Goal: Task Accomplishment & Management: Manage account settings

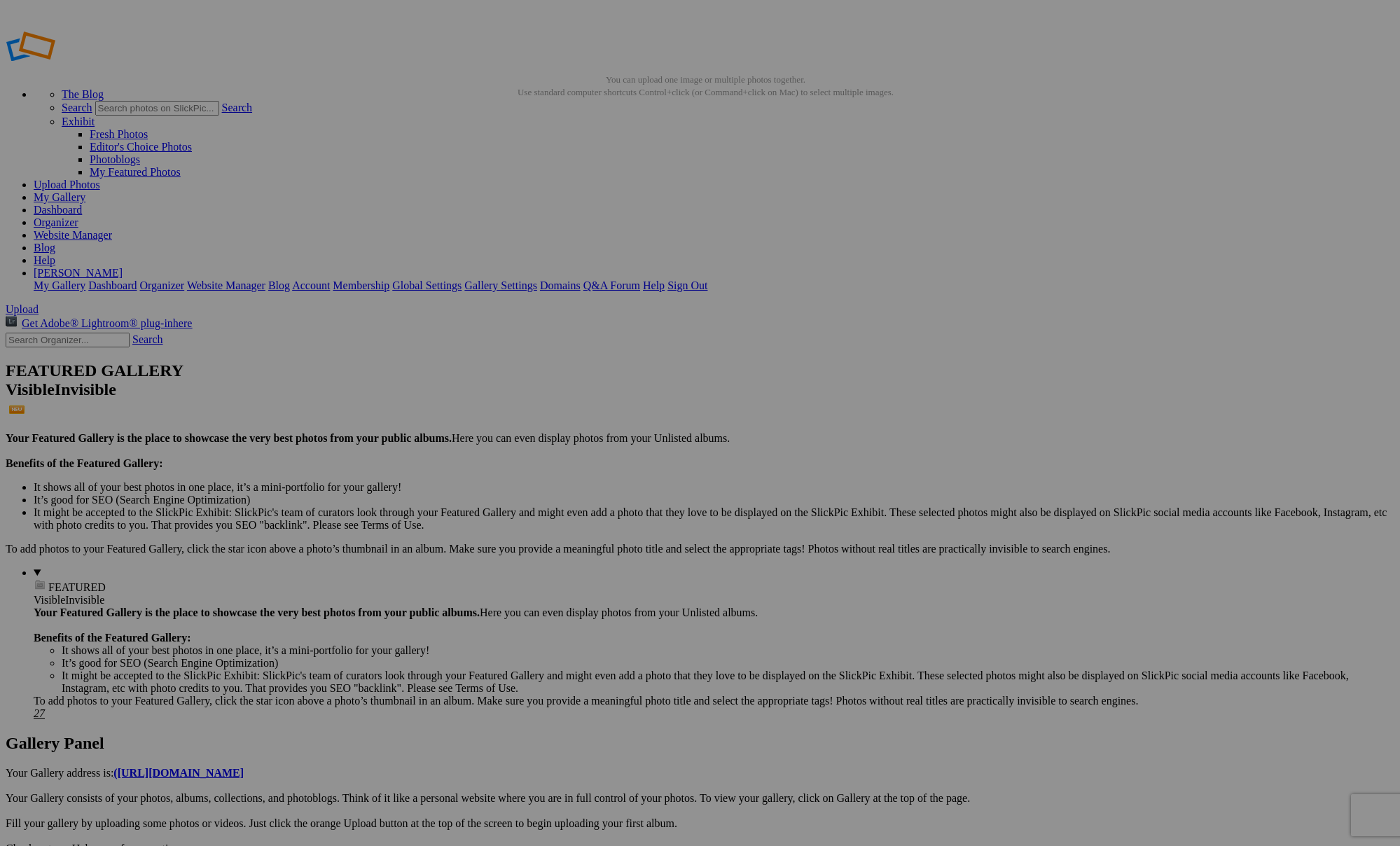
type input "Portrett 31.08.2025"
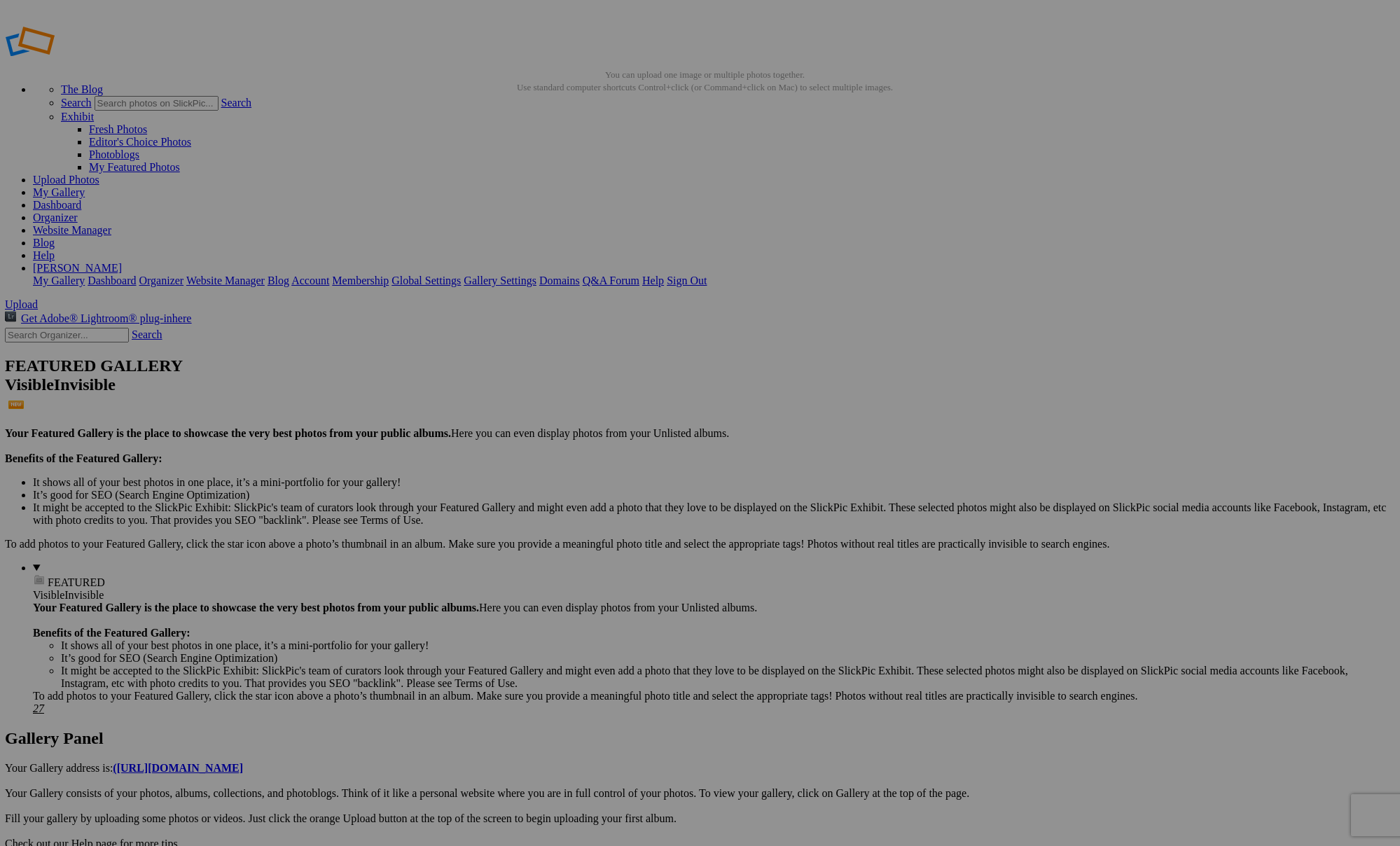
scroll to position [5, 0]
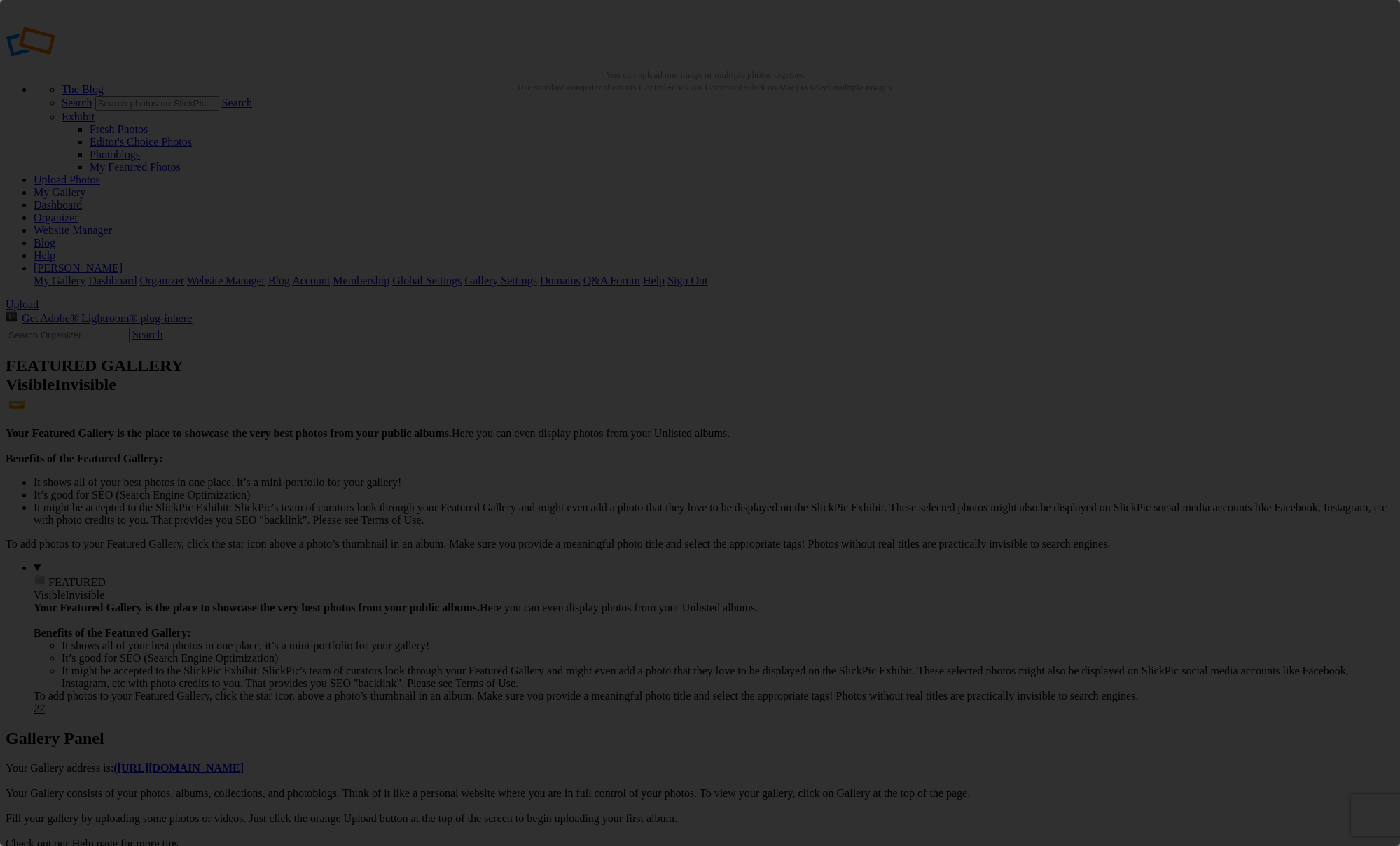
scroll to position [0, 0]
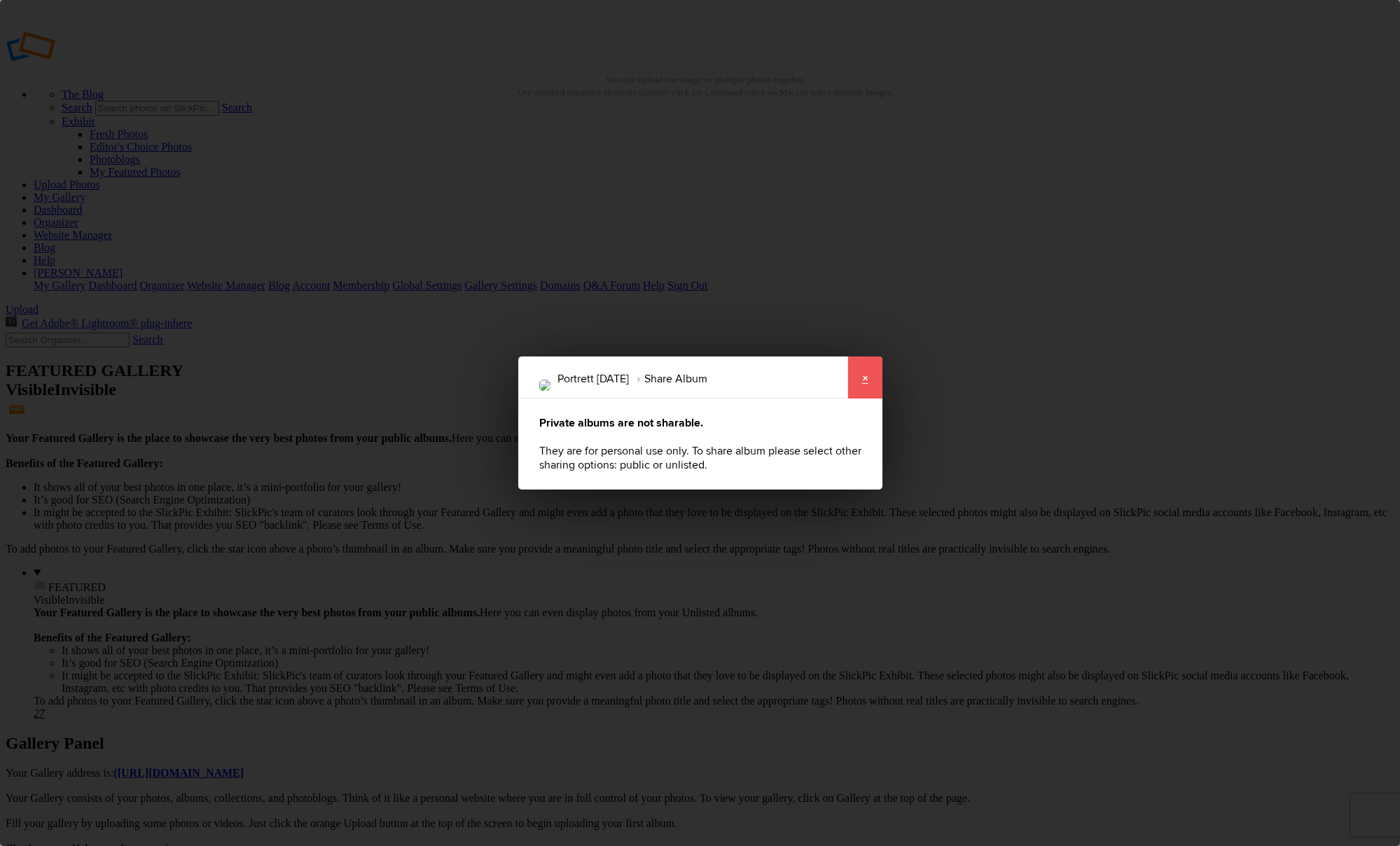
click at [860, 383] on link "×" at bounding box center [865, 377] width 35 height 42
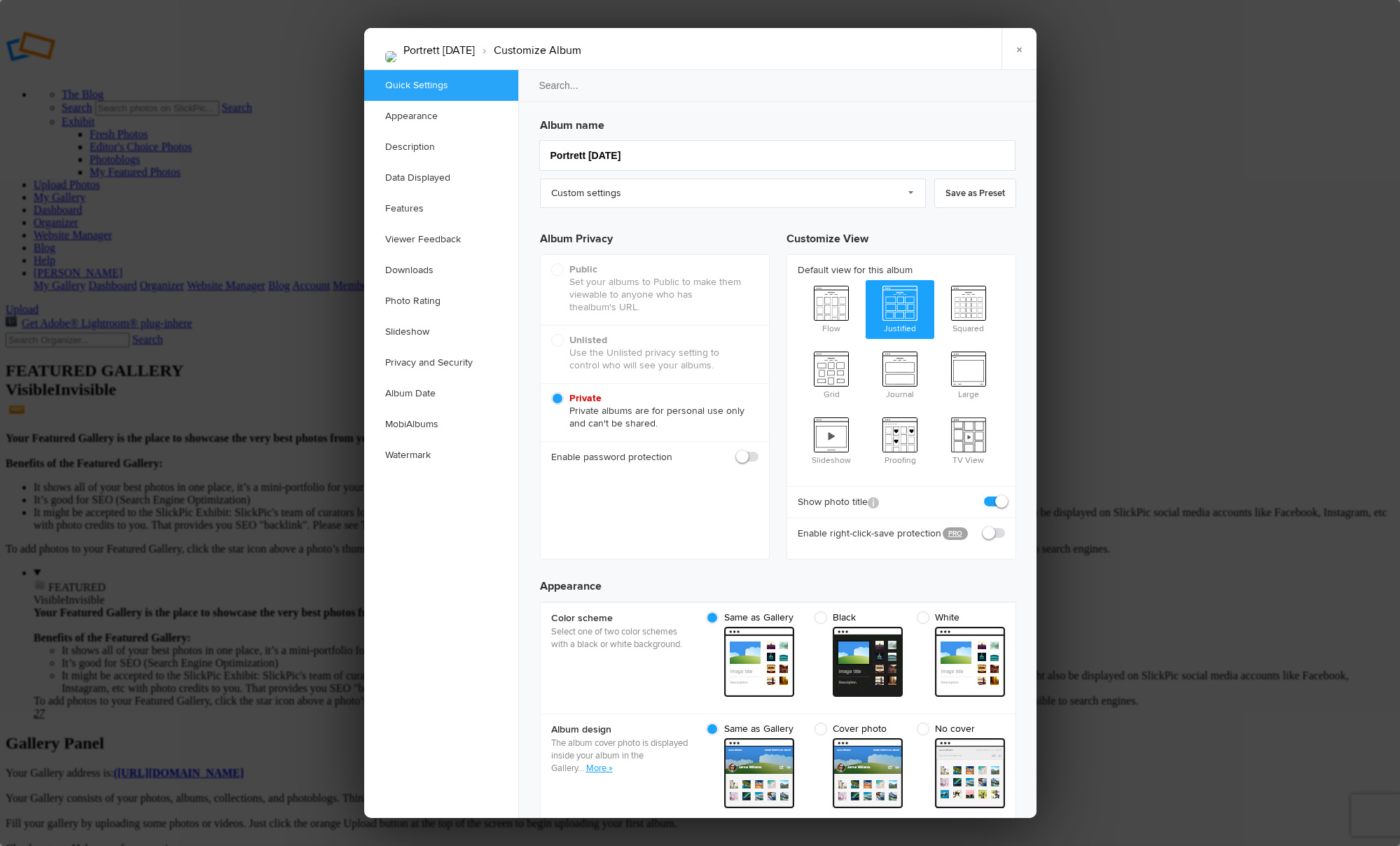
click at [564, 339] on label "Unlisted Use the Unlisted privacy setting to control who will see your albums." at bounding box center [655, 352] width 207 height 38
click at [552, 334] on input "Unlisted Use the Unlisted privacy setting to control who will see your albums." at bounding box center [551, 334] width 1 height 1
radio input "true"
click at [914, 190] on link "Custom settings" at bounding box center [732, 193] width 386 height 29
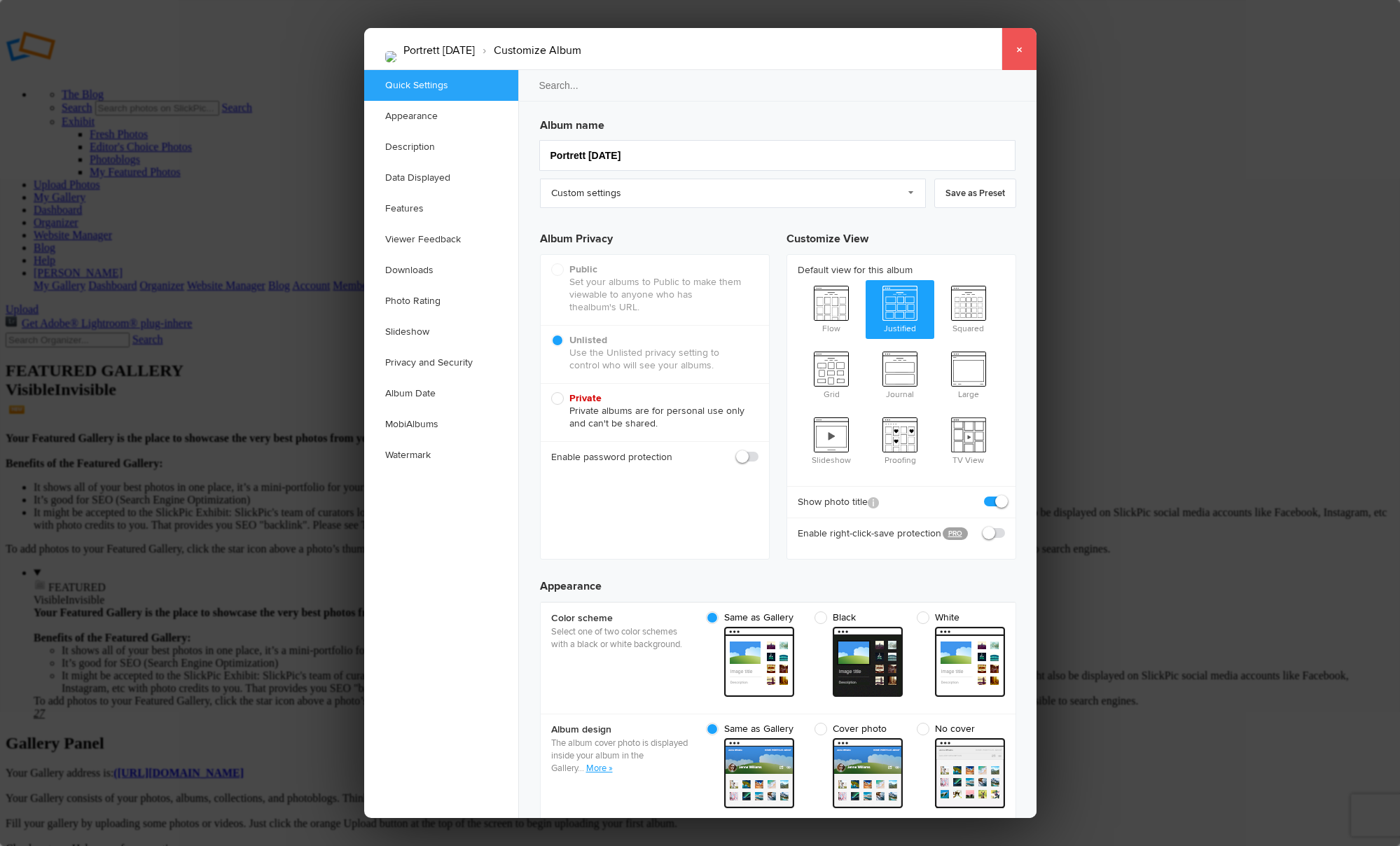
click at [1020, 49] on link "×" at bounding box center [1019, 49] width 35 height 42
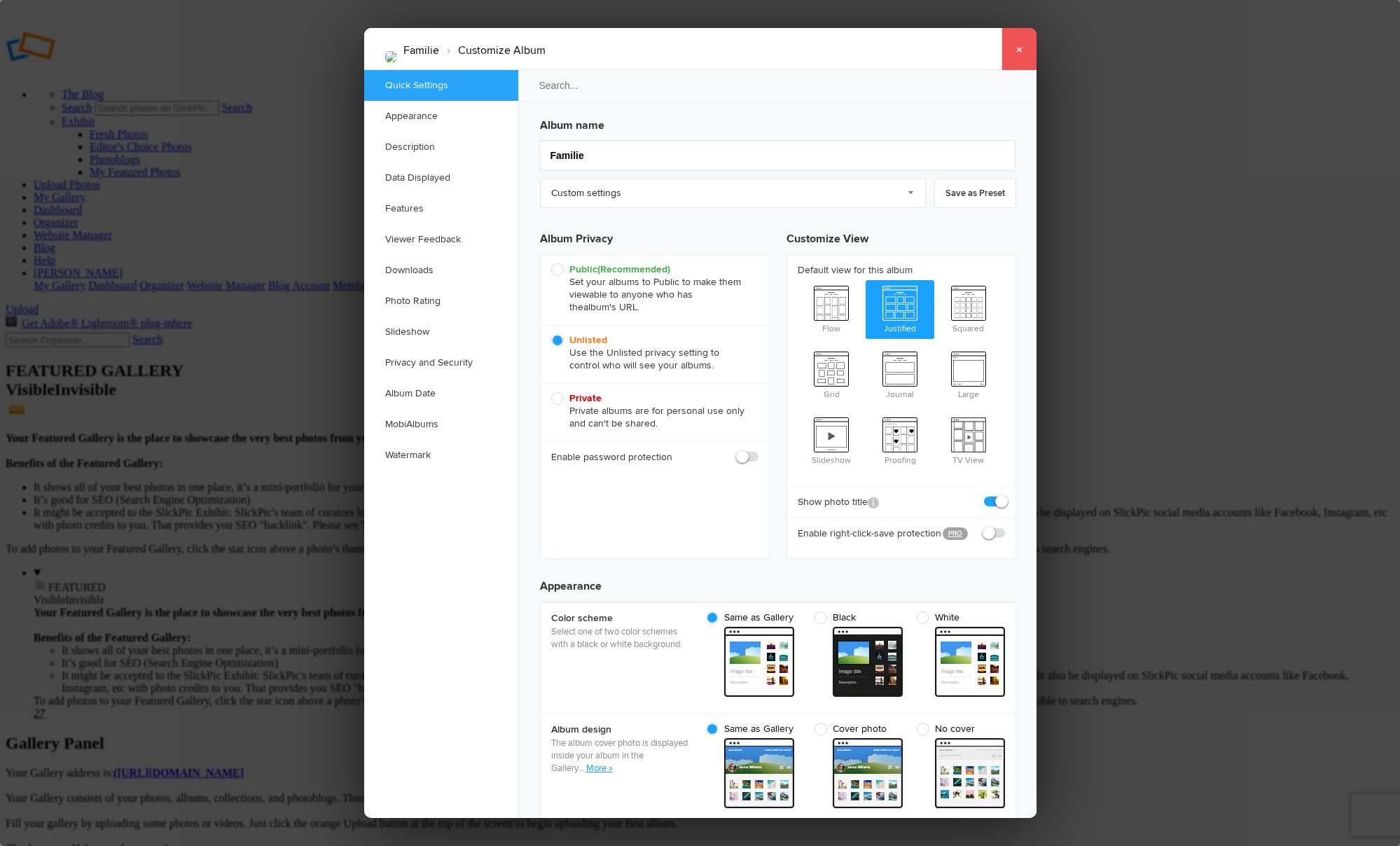
click at [1019, 49] on link "×" at bounding box center [1019, 49] width 35 height 42
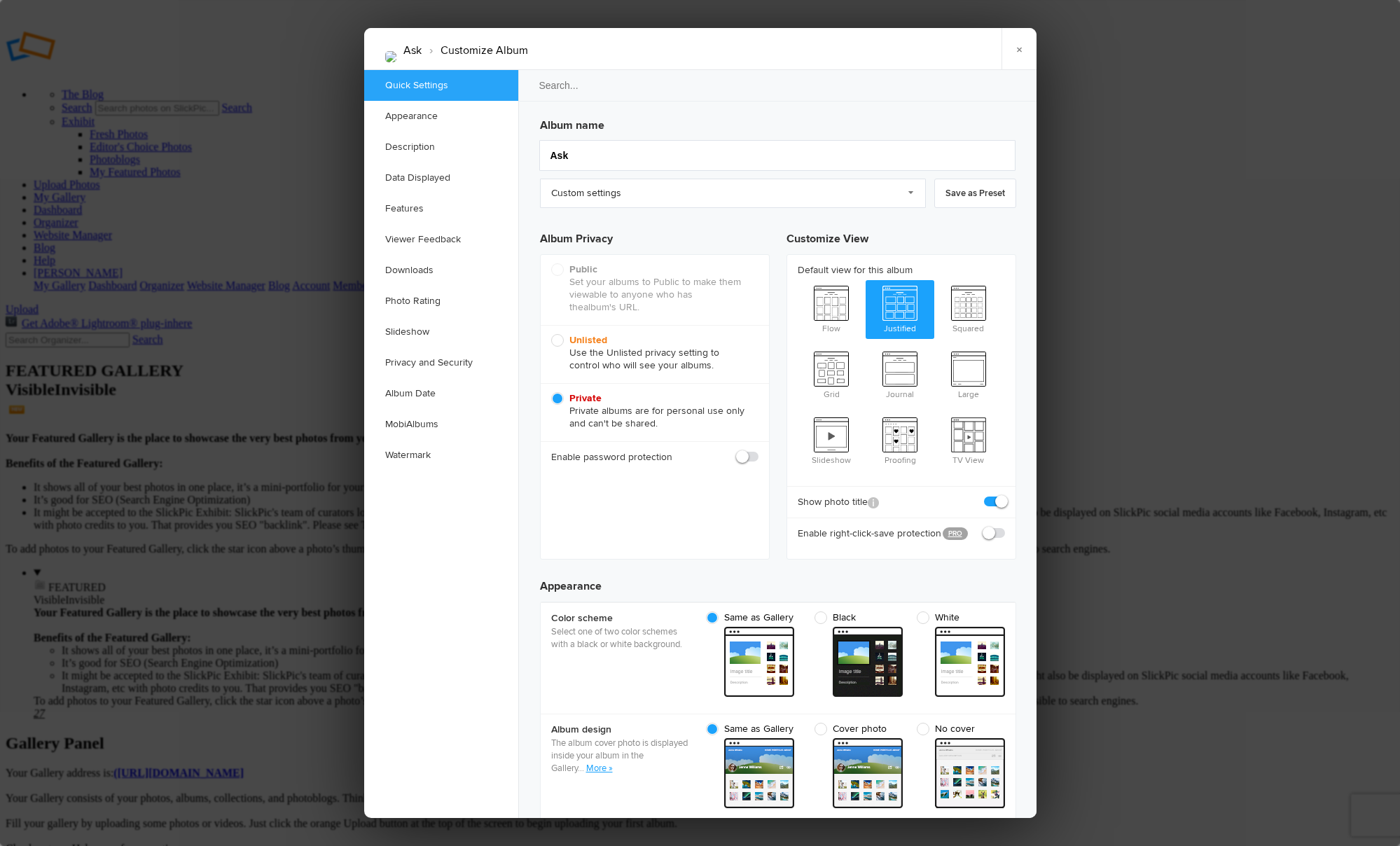
click at [557, 339] on span "Unlisted Use the Unlisted privacy setting to control who will see your albums." at bounding box center [651, 352] width 200 height 38
click at [552, 334] on input "Unlisted Use the Unlisted privacy setting to control who will see your albums." at bounding box center [551, 334] width 1 height 1
radio input "true"
click at [1018, 48] on link "×" at bounding box center [1019, 49] width 35 height 42
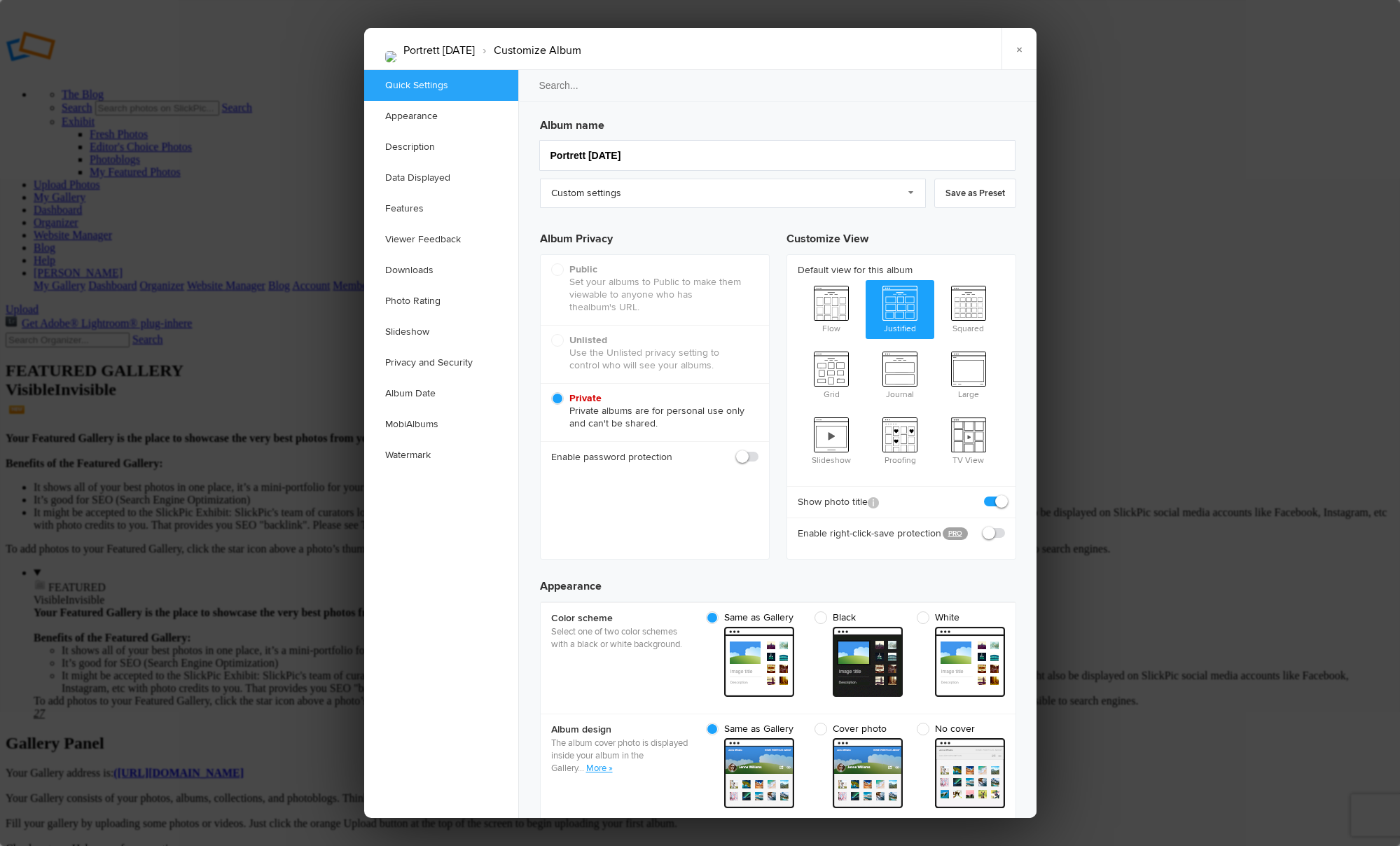
click at [281, 467] on div at bounding box center [700, 423] width 1400 height 846
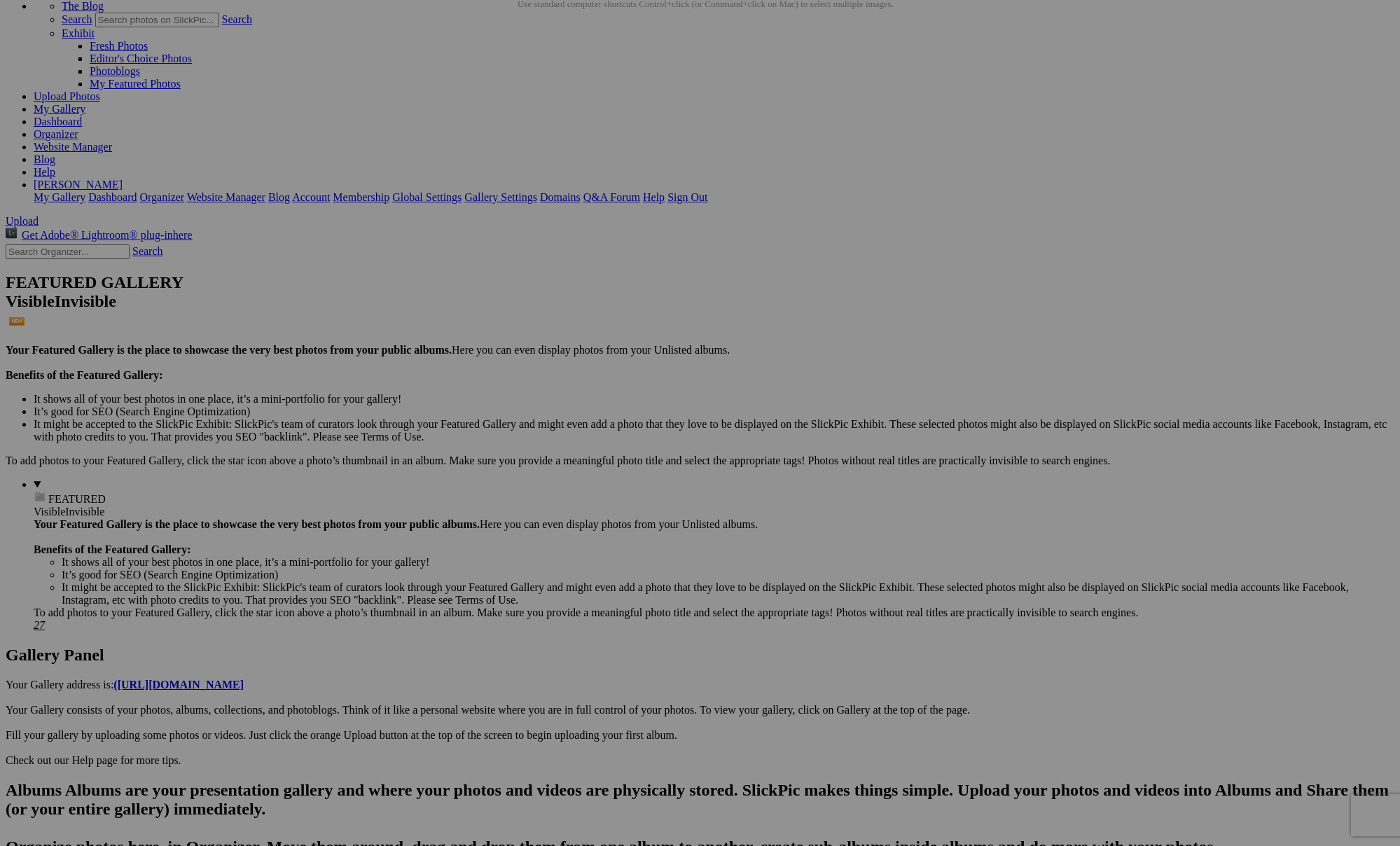
scroll to position [108, 0]
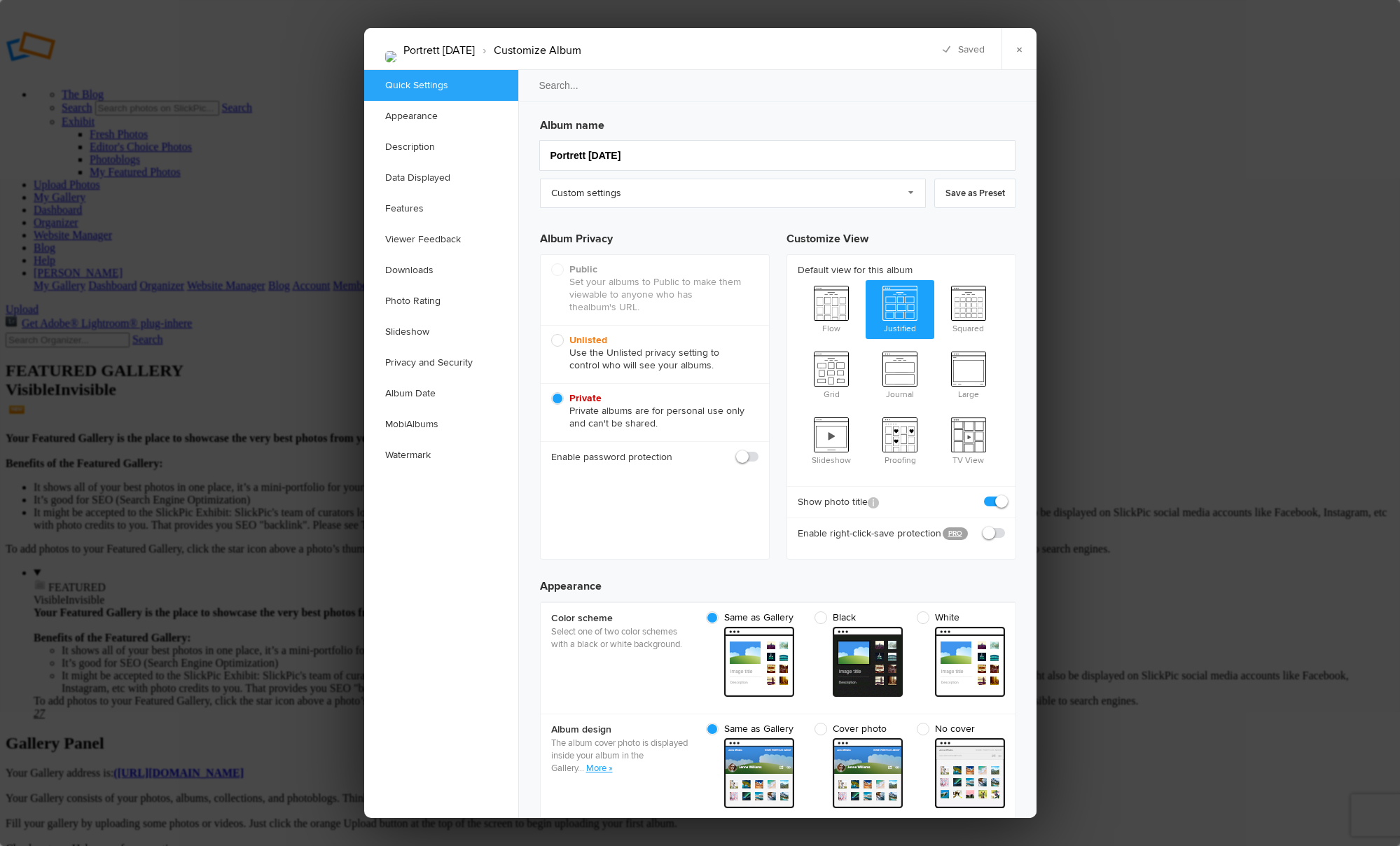
click at [560, 342] on span "Unlisted Use the Unlisted privacy setting to control who will see your albums." at bounding box center [651, 352] width 200 height 38
click at [552, 334] on input "Unlisted Use the Unlisted privacy setting to control who will see your albums." at bounding box center [551, 334] width 1 height 1
radio input "true"
click at [300, 464] on div at bounding box center [700, 423] width 1400 height 846
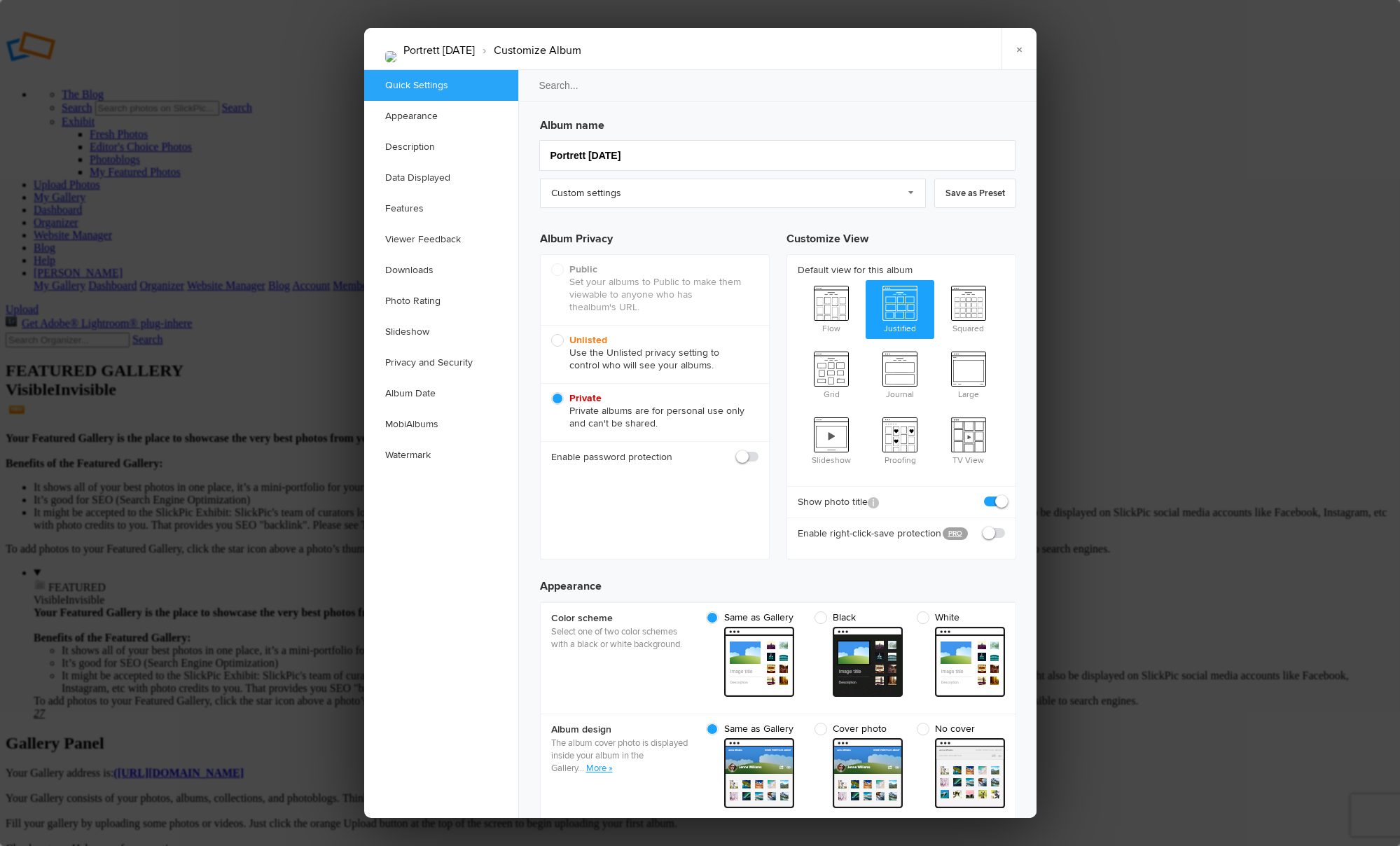
click at [561, 340] on span "Unlisted Use the Unlisted privacy setting to control who will see your albums." at bounding box center [651, 352] width 200 height 38
click at [552, 334] on input "Unlisted Use the Unlisted privacy setting to control who will see your albums." at bounding box center [551, 334] width 1 height 1
radio input "true"
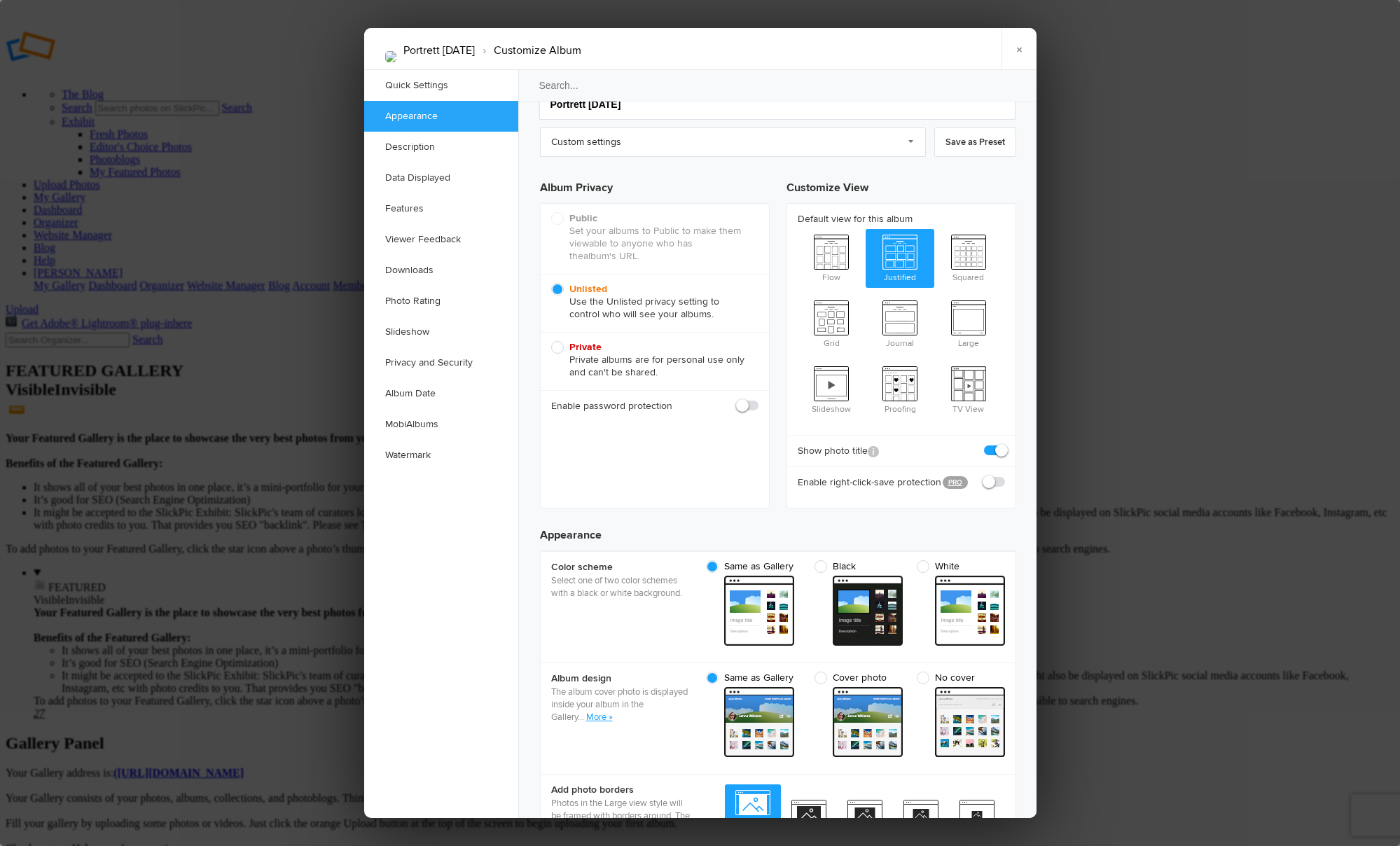
scroll to position [52, 0]
click at [1206, 345] on div at bounding box center [700, 423] width 1400 height 846
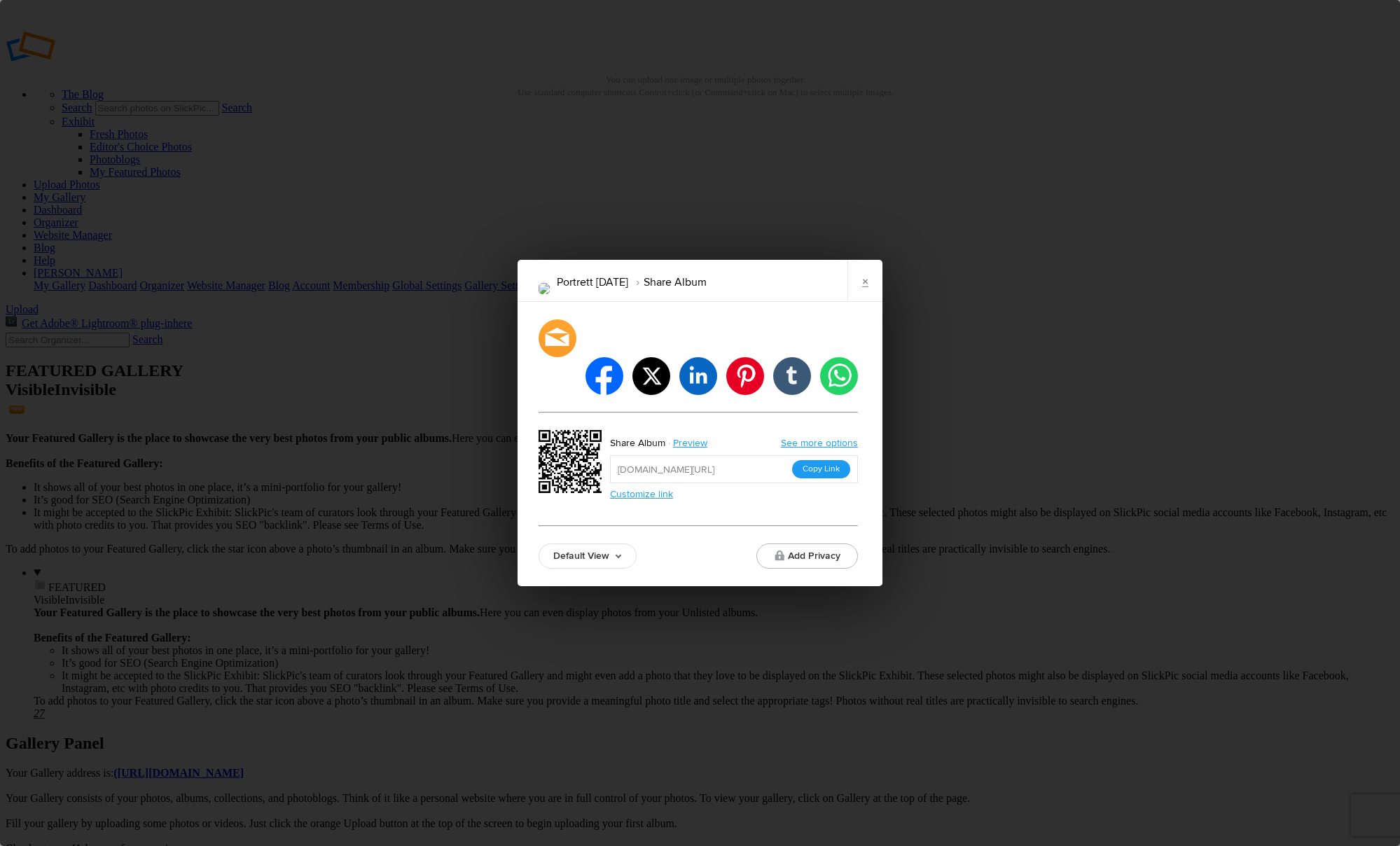
click at [822, 460] on button "Copy Link" at bounding box center [822, 468] width 59 height 19
click at [956, 405] on div "Portrett [DATE] Share Album × facebook twitter linkedin pinterest tumblr whatsa…" at bounding box center [700, 423] width 1400 height 846
